Goal: Use online tool/utility: Utilize a website feature to perform a specific function

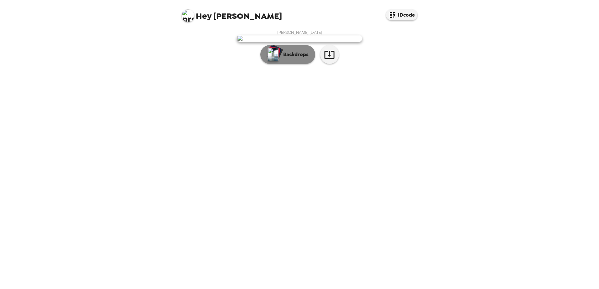
click at [288, 58] on p "Backdrops" at bounding box center [294, 55] width 29 height 8
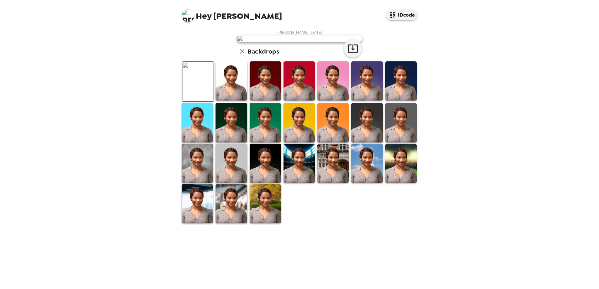
click at [236, 101] on img at bounding box center [231, 80] width 31 height 39
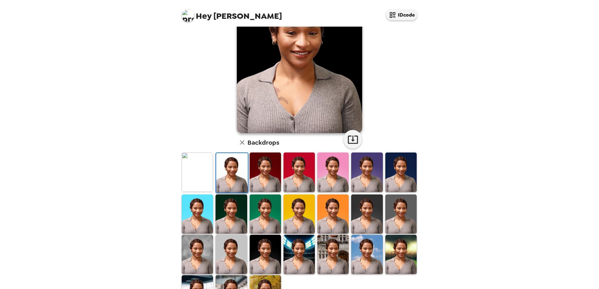
scroll to position [91, 0]
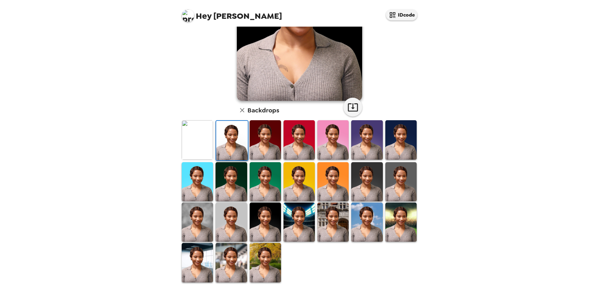
click at [267, 252] on img at bounding box center [265, 262] width 31 height 39
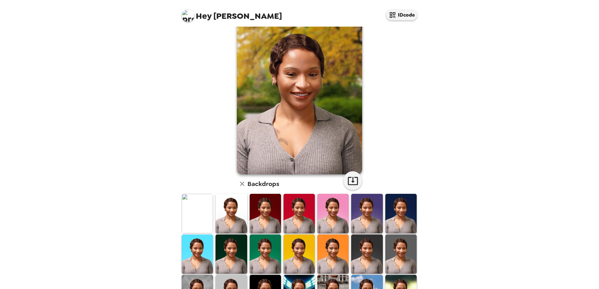
scroll to position [13, 0]
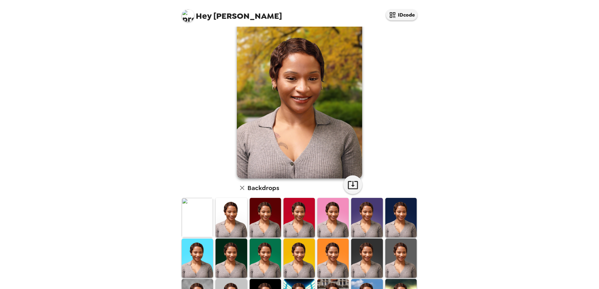
click at [250, 216] on img at bounding box center [265, 217] width 31 height 39
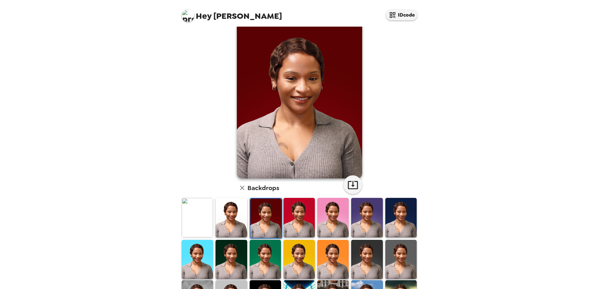
click at [287, 211] on img at bounding box center [299, 217] width 31 height 39
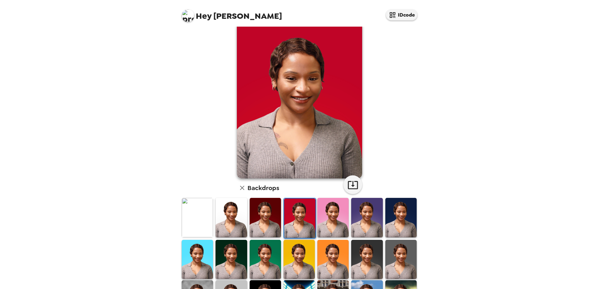
click at [336, 207] on img at bounding box center [332, 217] width 31 height 39
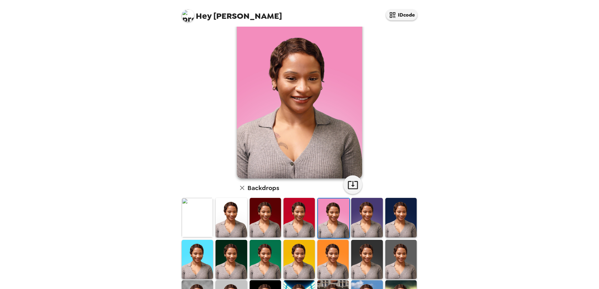
click at [361, 207] on img at bounding box center [366, 217] width 31 height 39
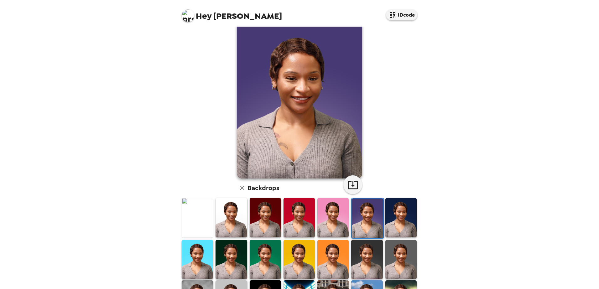
click at [337, 223] on img at bounding box center [332, 217] width 31 height 39
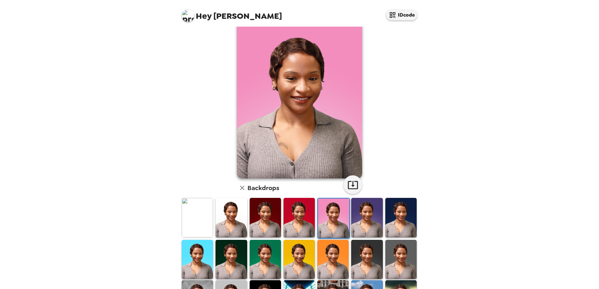
scroll to position [25, 0]
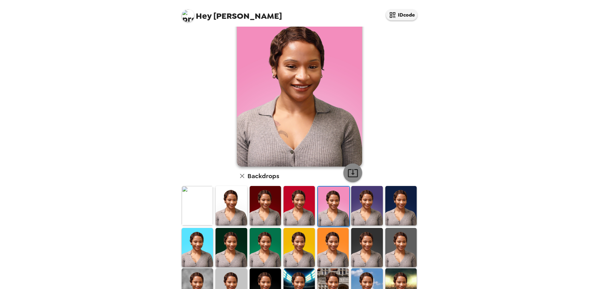
click at [355, 174] on icon "button" at bounding box center [353, 173] width 10 height 8
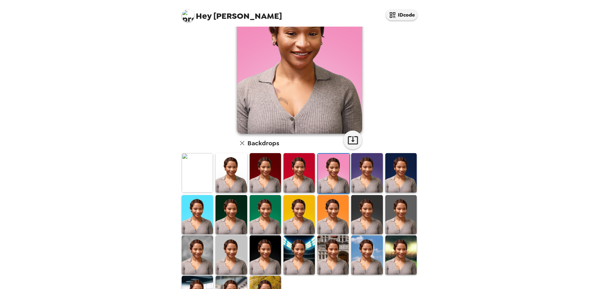
scroll to position [65, 0]
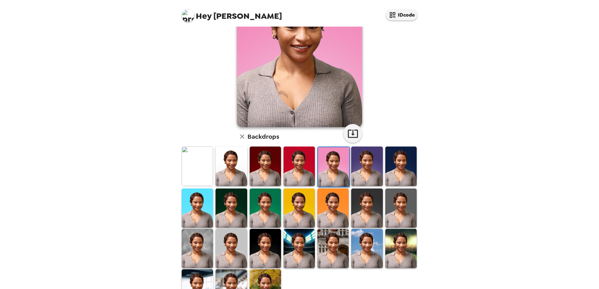
click at [391, 170] on img at bounding box center [400, 166] width 31 height 39
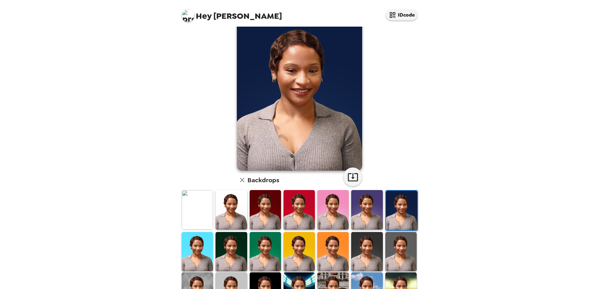
scroll to position [0, 0]
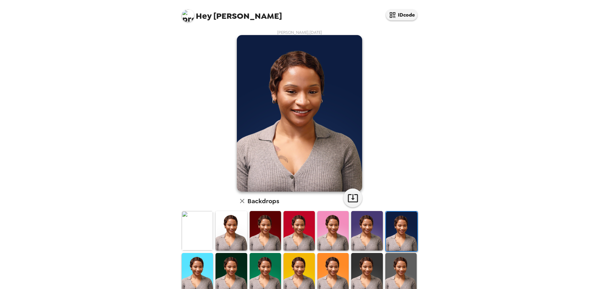
click at [204, 239] on img at bounding box center [197, 230] width 31 height 39
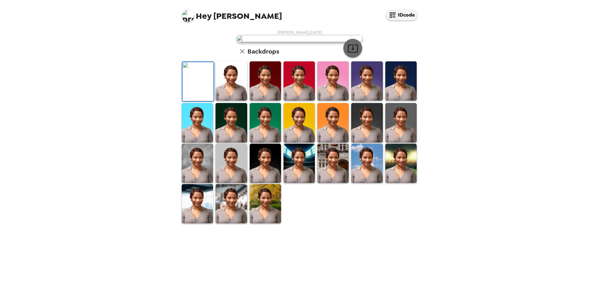
click at [348, 53] on icon "button" at bounding box center [353, 48] width 10 height 8
click at [371, 183] on img at bounding box center [366, 163] width 31 height 39
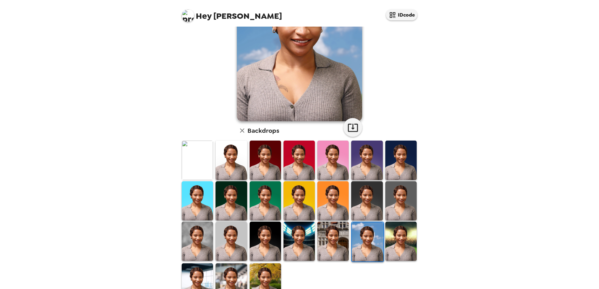
scroll to position [71, 0]
click at [349, 121] on button "button" at bounding box center [352, 127] width 19 height 19
click at [269, 272] on img at bounding box center [265, 282] width 31 height 39
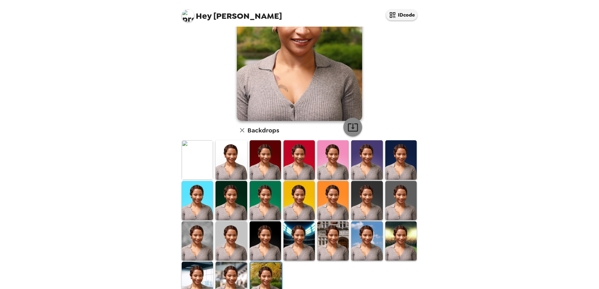
click at [351, 121] on button "button" at bounding box center [352, 127] width 19 height 19
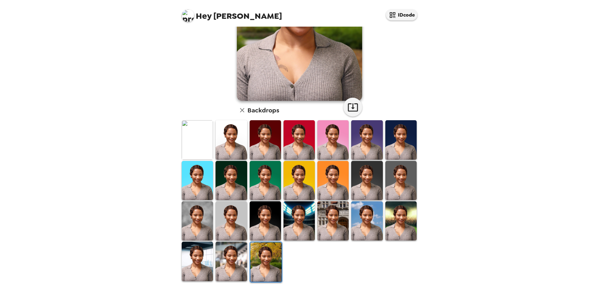
click at [231, 261] on img at bounding box center [231, 261] width 31 height 39
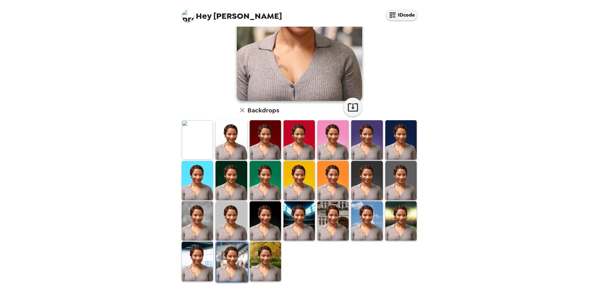
click at [202, 229] on img at bounding box center [197, 220] width 31 height 39
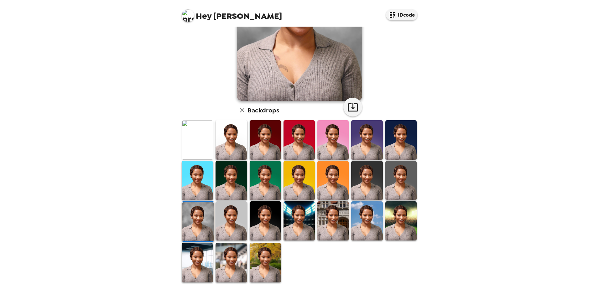
click at [202, 216] on img at bounding box center [197, 221] width 31 height 39
click at [349, 110] on icon "button" at bounding box center [353, 107] width 11 height 11
click at [244, 166] on img at bounding box center [231, 180] width 31 height 39
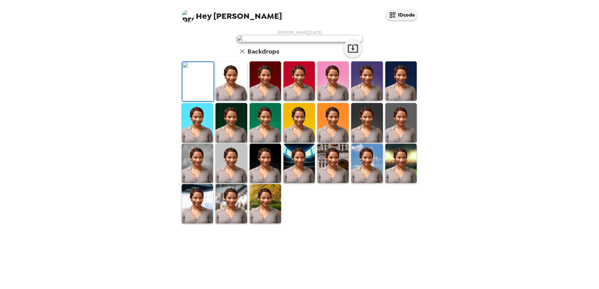
click at [190, 17] on img at bounding box center [188, 15] width 13 height 13
click at [492, 56] on div at bounding box center [299, 144] width 599 height 289
click at [306, 101] on img at bounding box center [299, 80] width 31 height 39
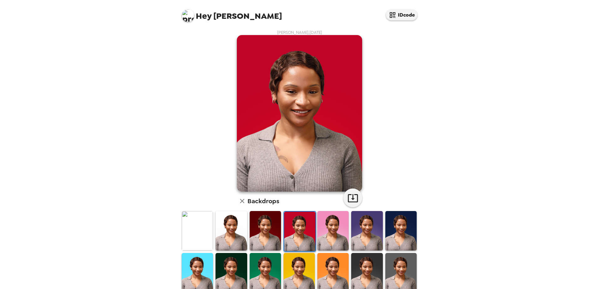
scroll to position [0, 0]
click at [261, 230] on img at bounding box center [265, 230] width 31 height 39
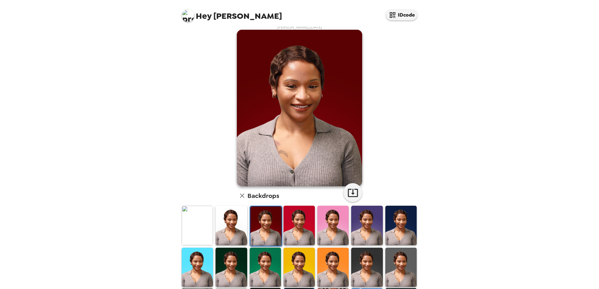
scroll to position [6, 0]
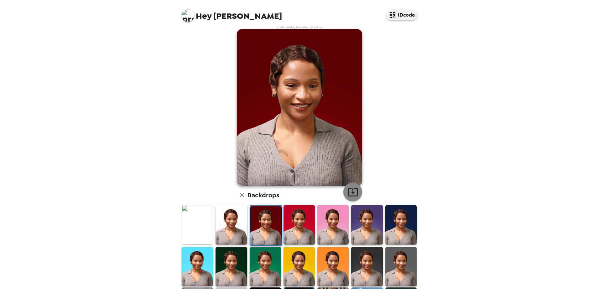
click at [355, 189] on icon "button" at bounding box center [353, 192] width 10 height 8
click at [351, 217] on img at bounding box center [366, 224] width 31 height 39
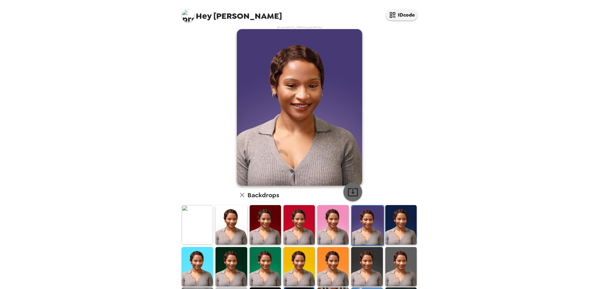
click at [348, 191] on icon "button" at bounding box center [353, 192] width 10 height 8
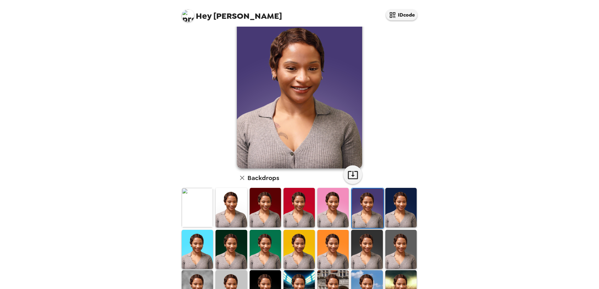
scroll to position [0, 0]
